Goal: Check status: Check status

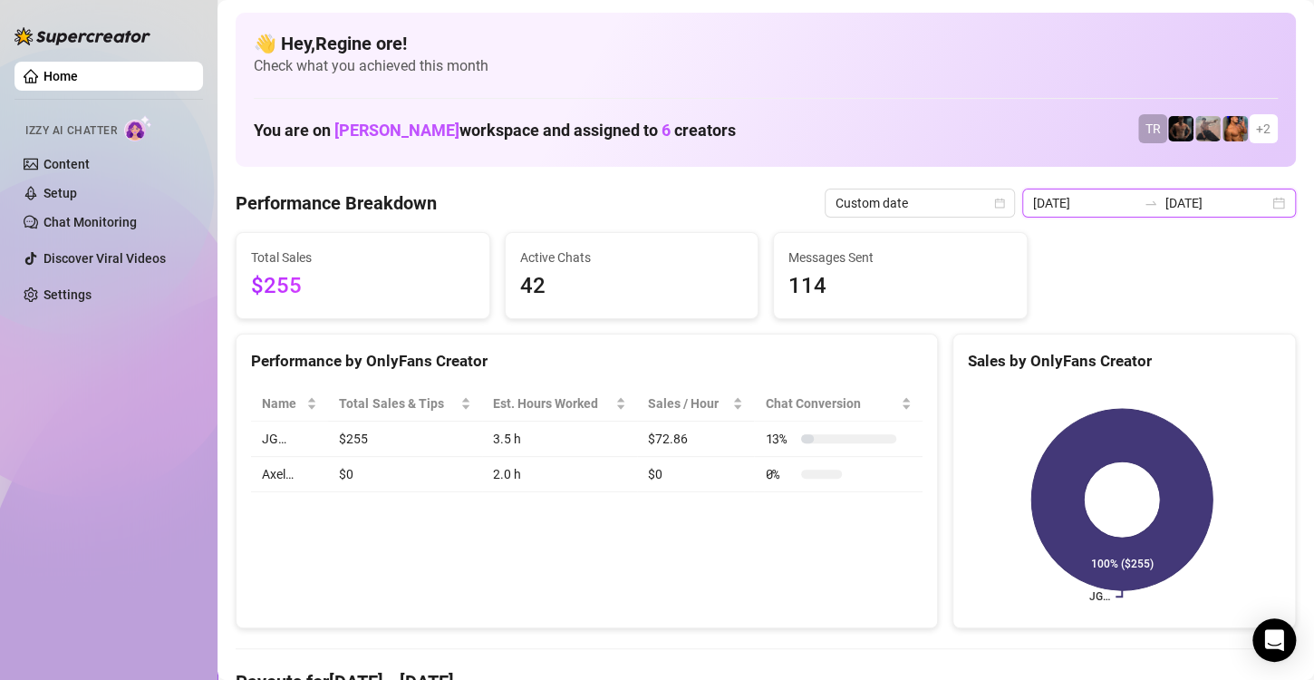
click at [1055, 199] on input "[DATE]" at bounding box center [1084, 203] width 103 height 20
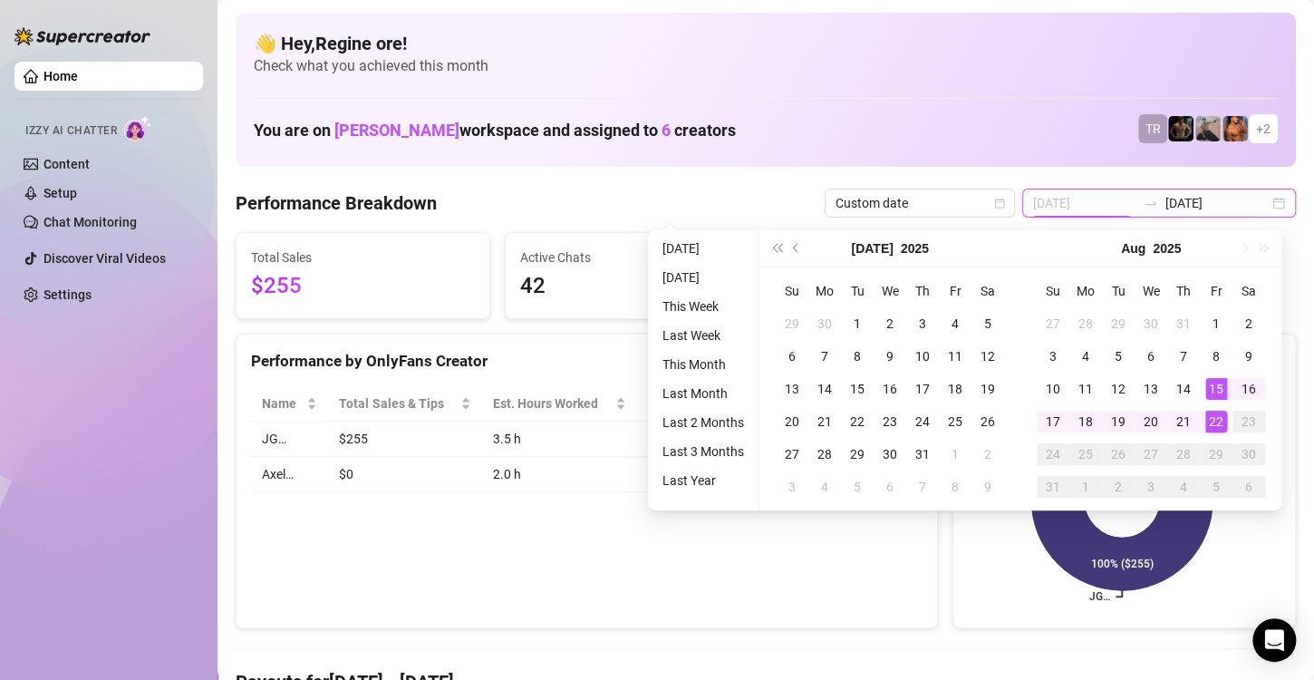
type input "[DATE]"
click at [1210, 417] on div "22" at bounding box center [1217, 422] width 22 height 22
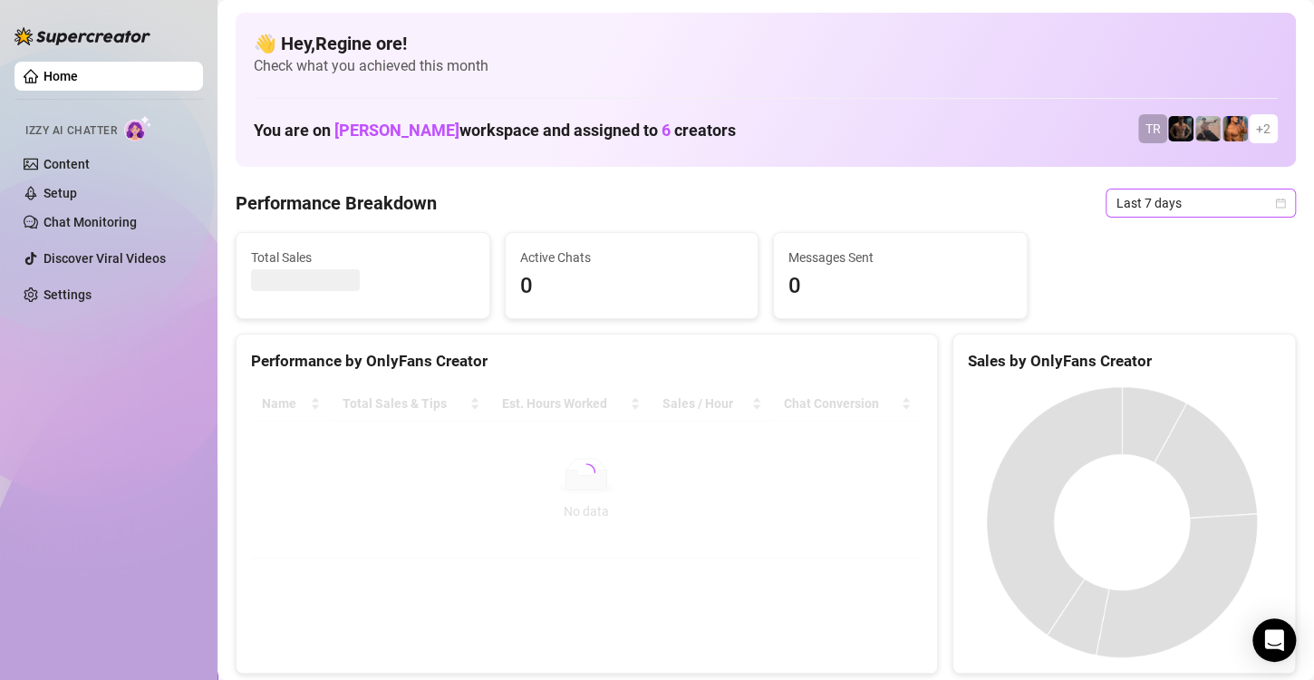
click at [1151, 205] on span "Last 7 days" at bounding box center [1201, 202] width 169 height 27
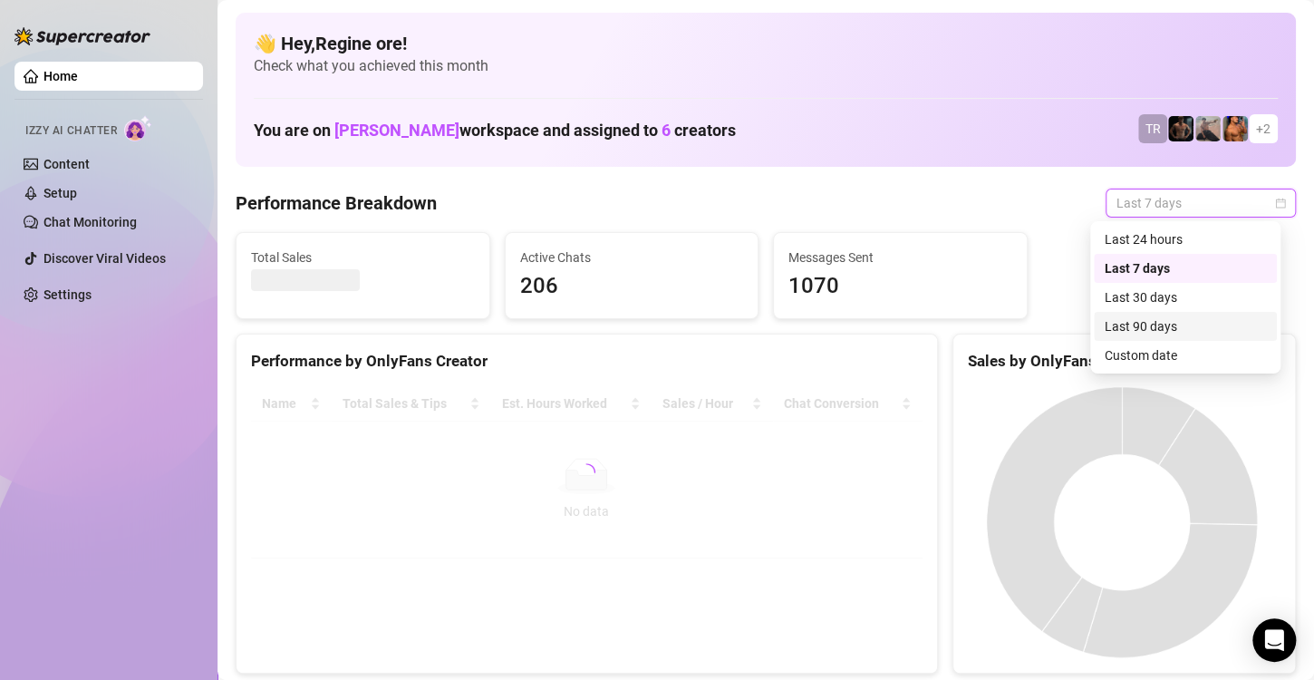
click at [1134, 349] on div "Custom date" at bounding box center [1185, 355] width 161 height 20
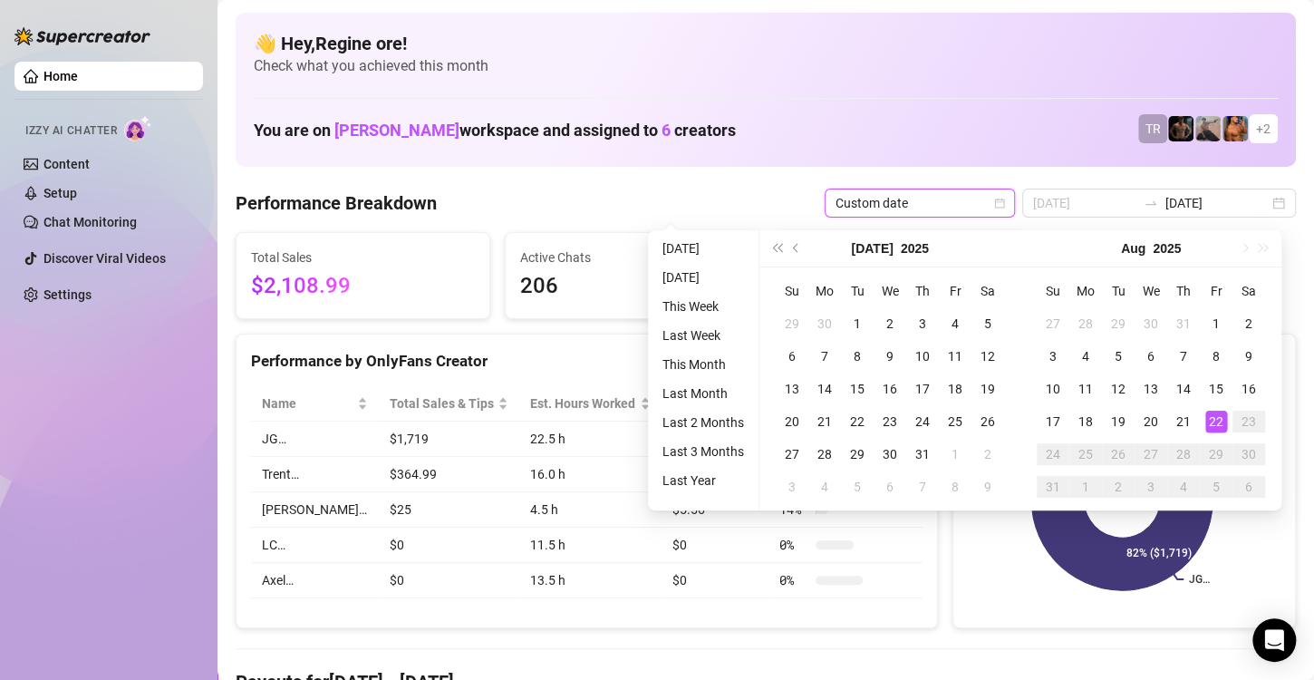
type input "[DATE]"
click at [1225, 420] on div "22" at bounding box center [1217, 422] width 22 height 22
click at [1220, 418] on div "22" at bounding box center [1217, 422] width 22 height 22
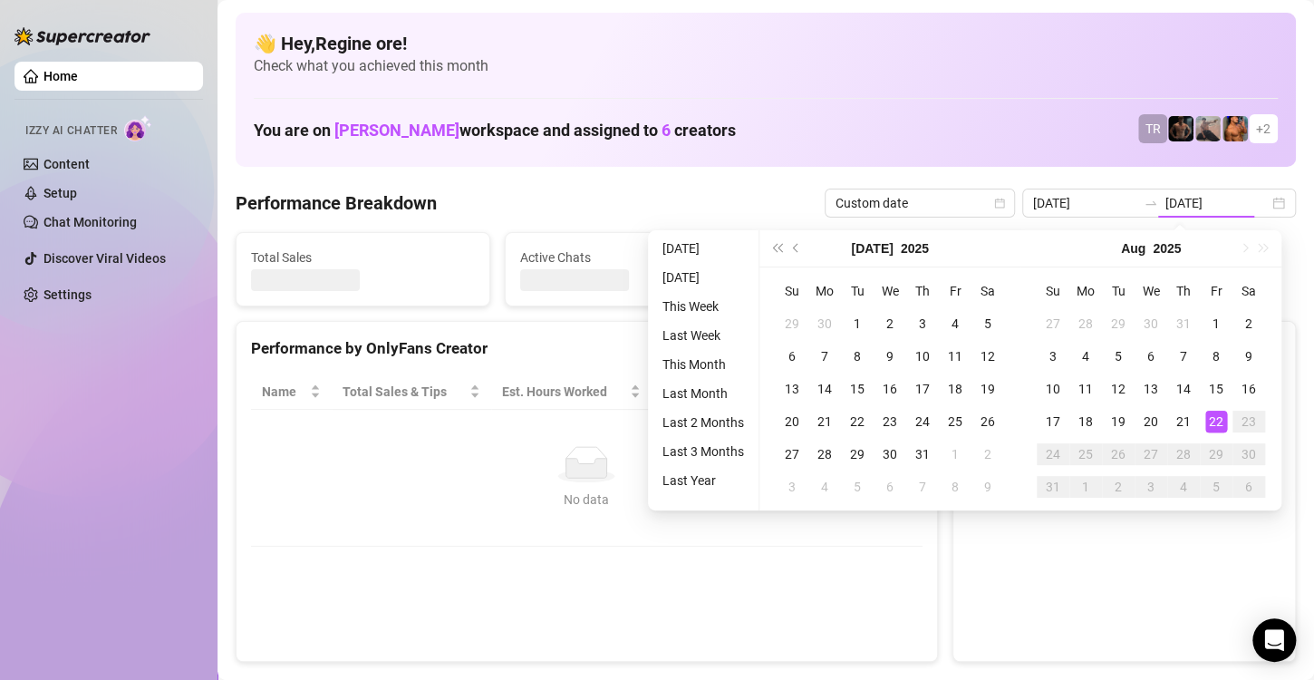
type input "[DATE]"
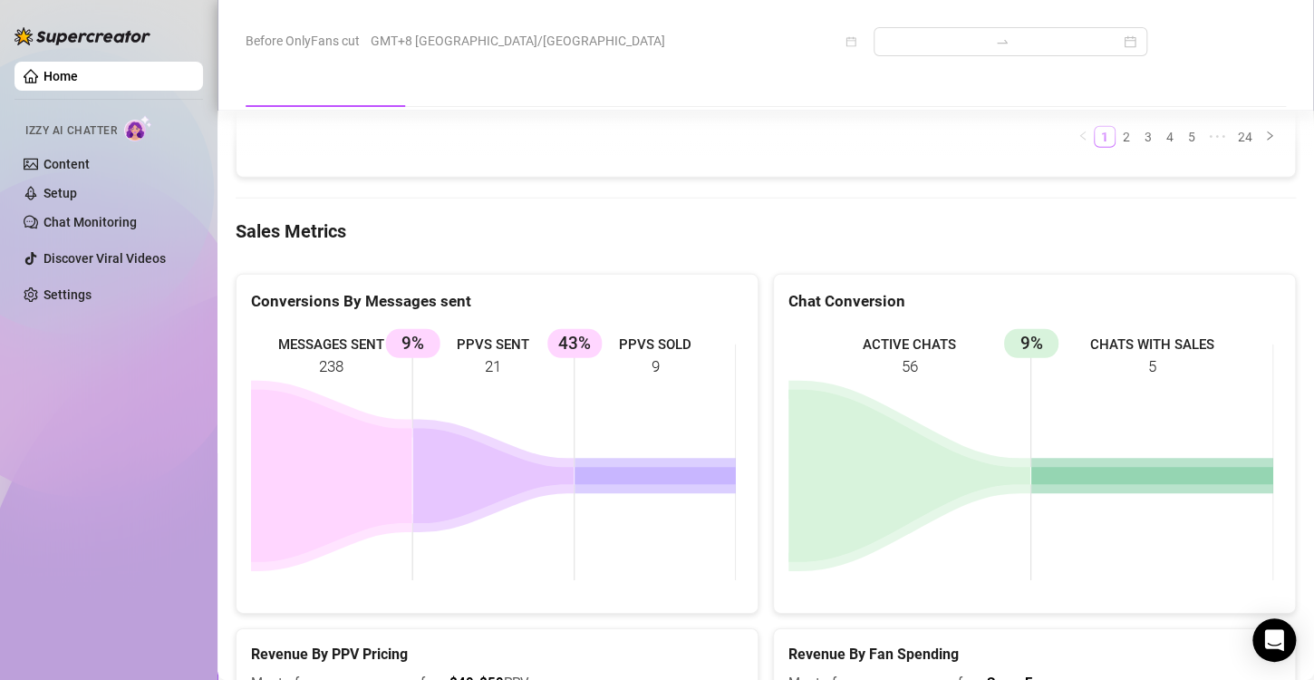
scroll to position [2357, 0]
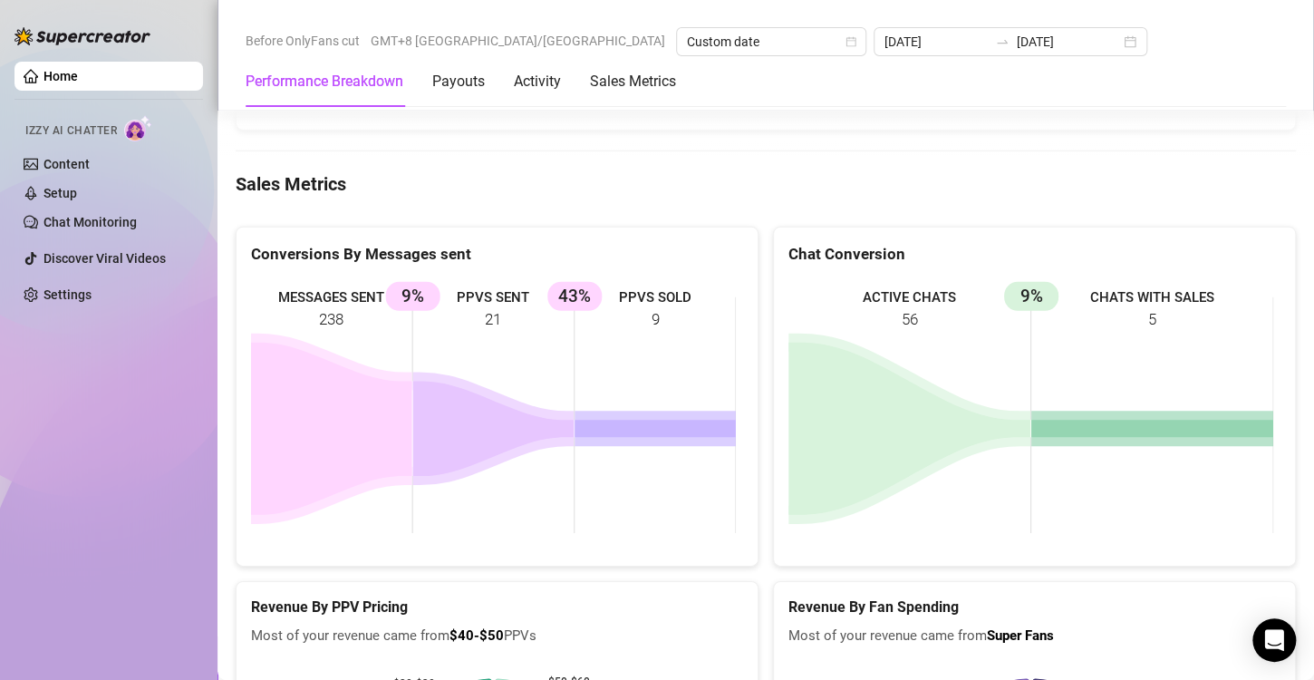
drag, startPoint x: 663, startPoint y: 273, endPoint x: 648, endPoint y: 277, distance: 15.2
click at [648, 279] on rect at bounding box center [493, 415] width 485 height 272
